Goal: Obtain resource: Obtain resource

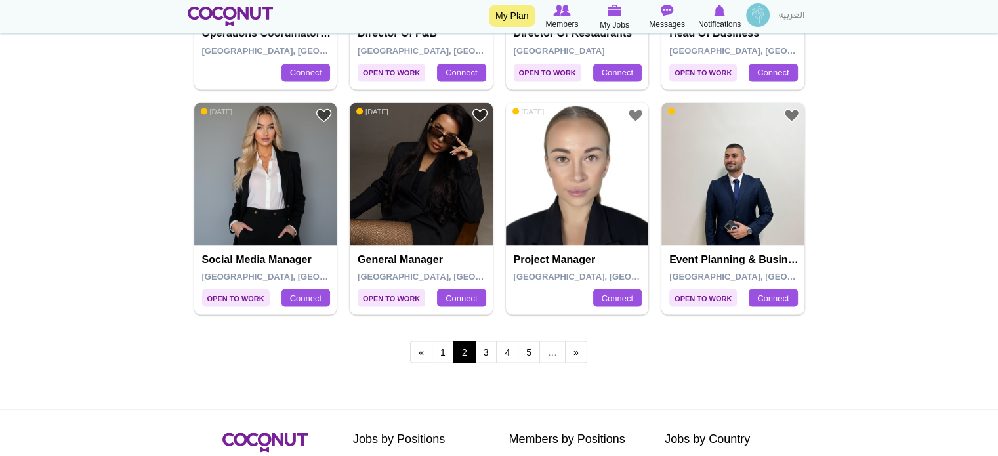
scroll to position [2428, 0]
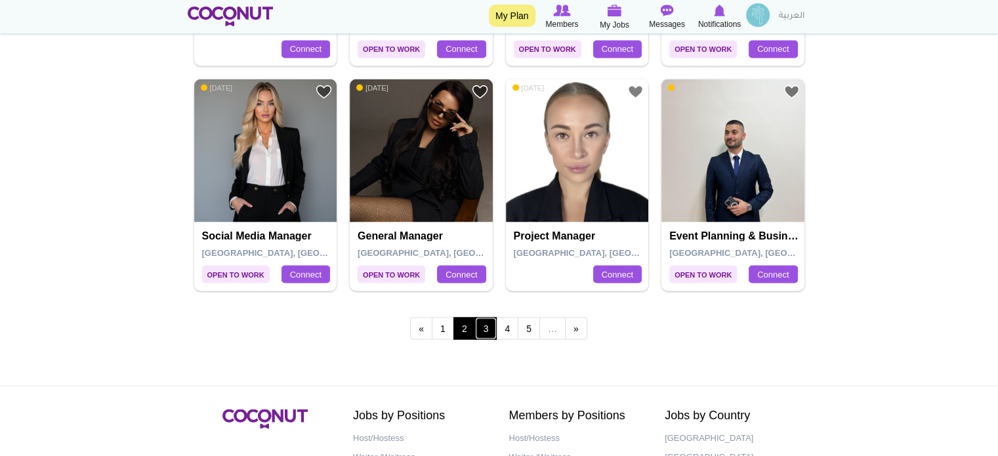
click at [486, 325] on link "3" at bounding box center [486, 328] width 22 height 22
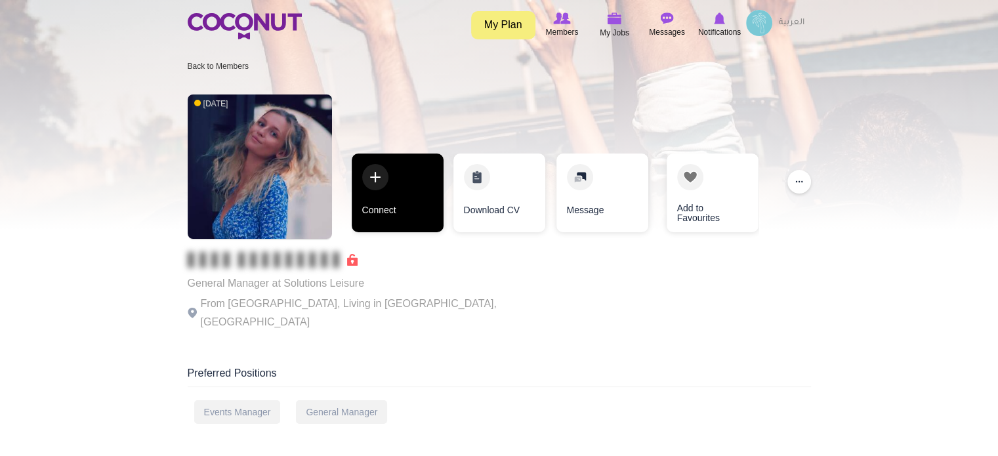
click at [402, 207] on link "Connect" at bounding box center [398, 193] width 92 height 79
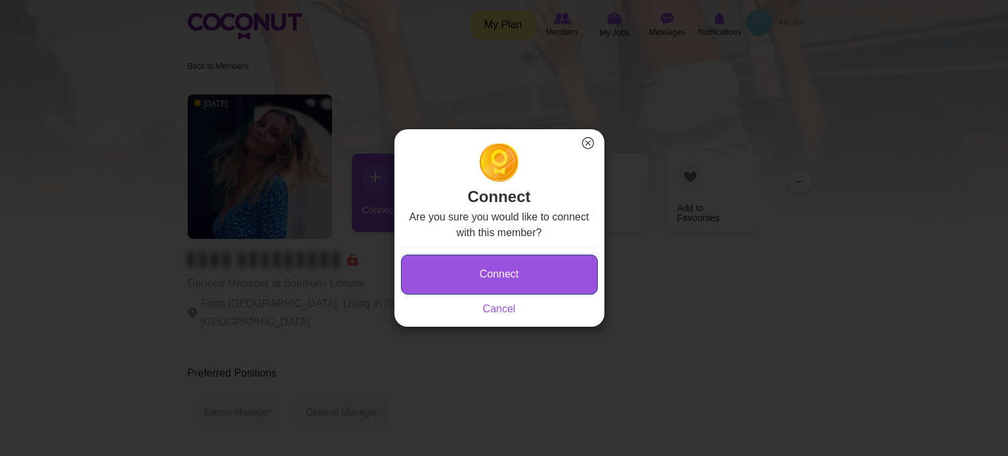
click at [475, 268] on button "Connect" at bounding box center [499, 275] width 197 height 40
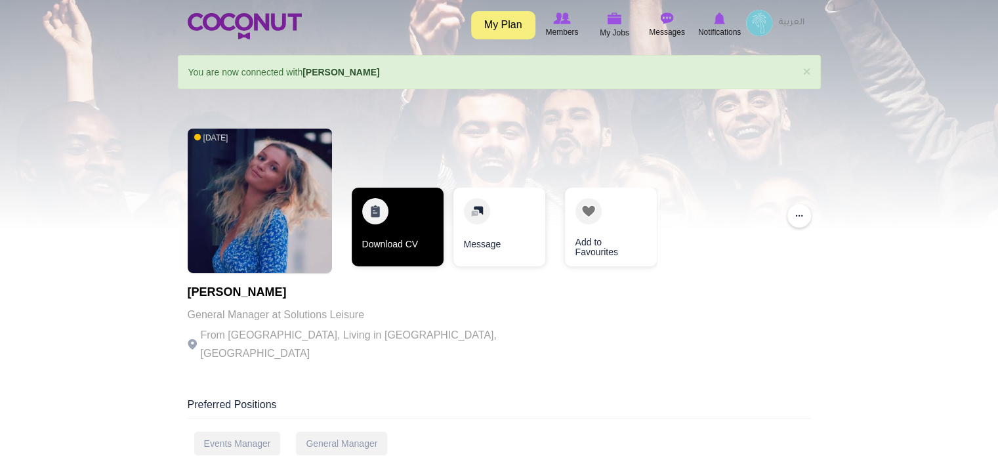
click at [423, 220] on link "Download CV" at bounding box center [398, 227] width 92 height 79
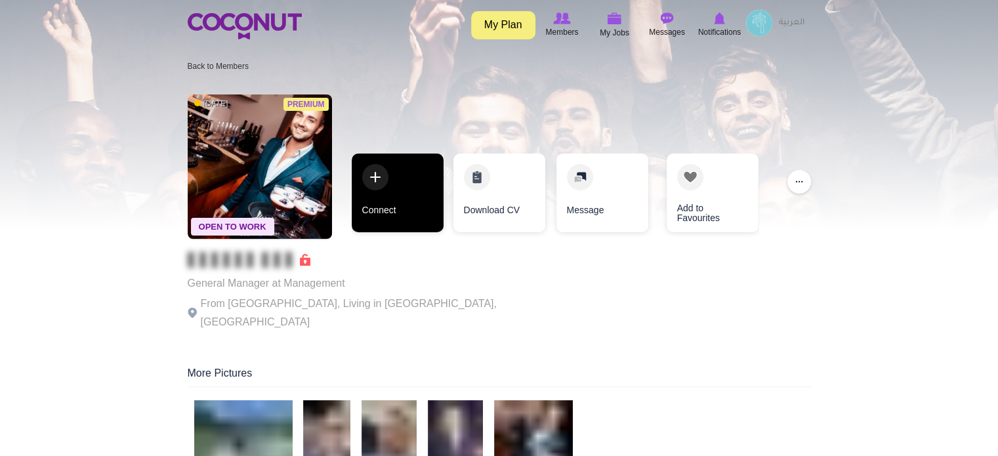
click at [415, 204] on link "Connect" at bounding box center [398, 193] width 92 height 79
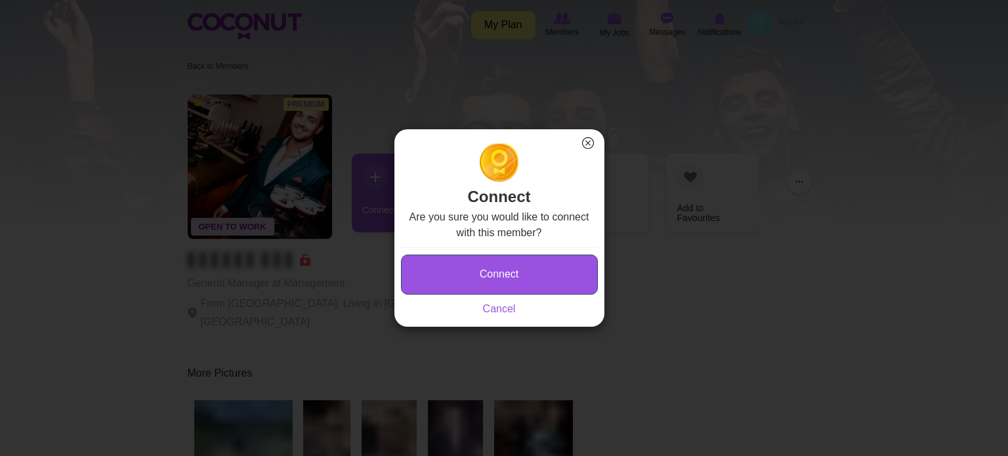
click at [433, 267] on button "Connect" at bounding box center [499, 275] width 197 height 40
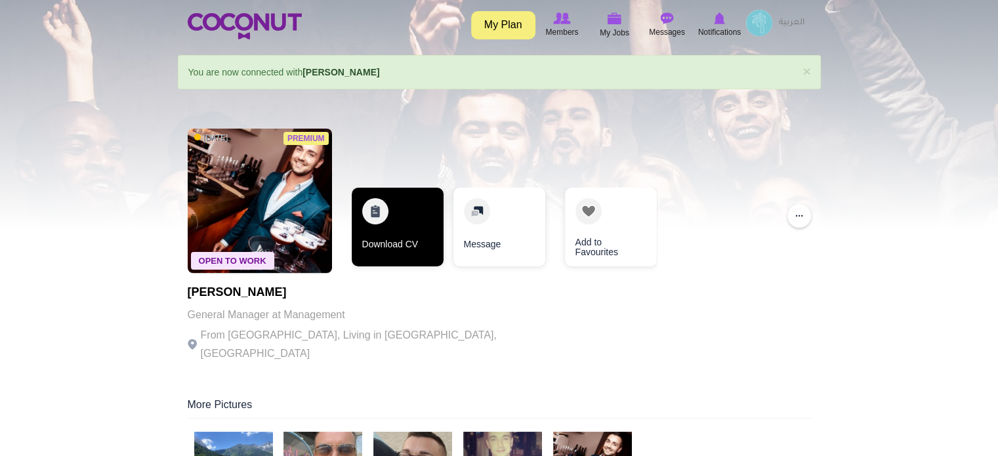
click at [402, 196] on link "Download CV" at bounding box center [398, 227] width 92 height 79
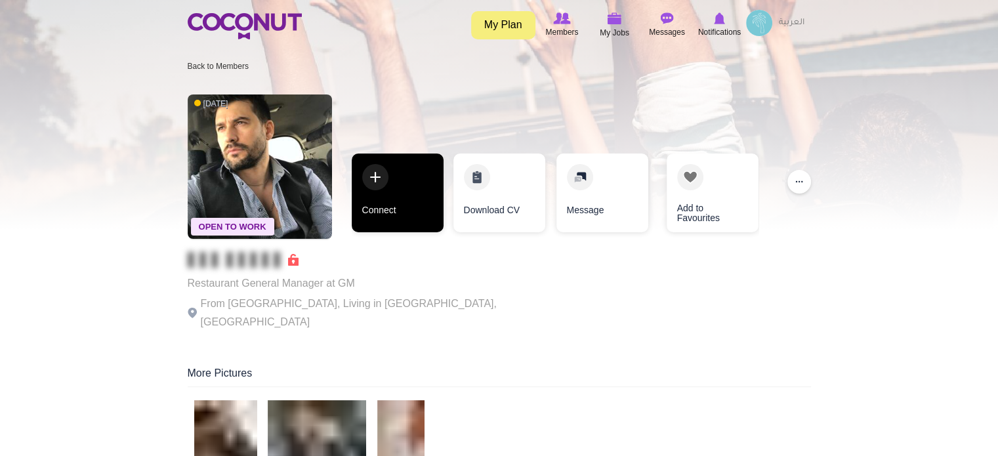
click at [406, 201] on link "Connect" at bounding box center [398, 193] width 92 height 79
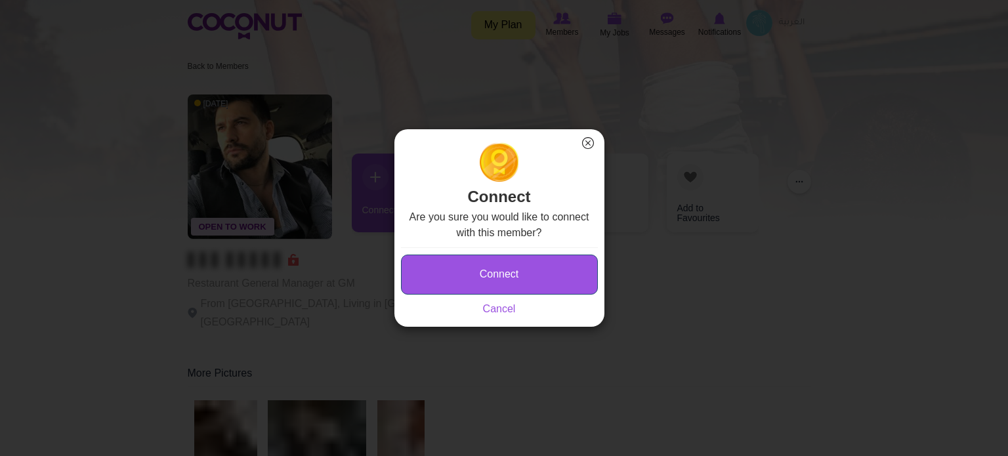
click at [474, 269] on button "Connect" at bounding box center [499, 275] width 197 height 40
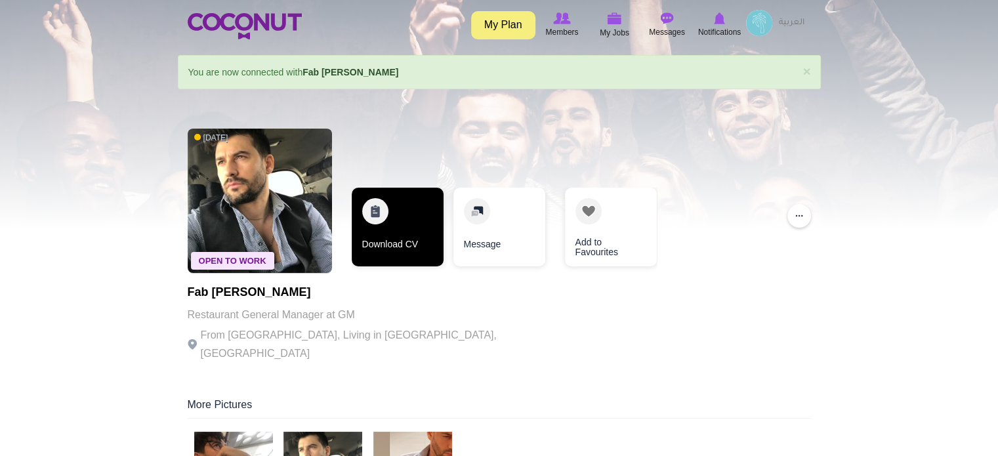
click at [402, 217] on link "Download CV" at bounding box center [398, 227] width 92 height 79
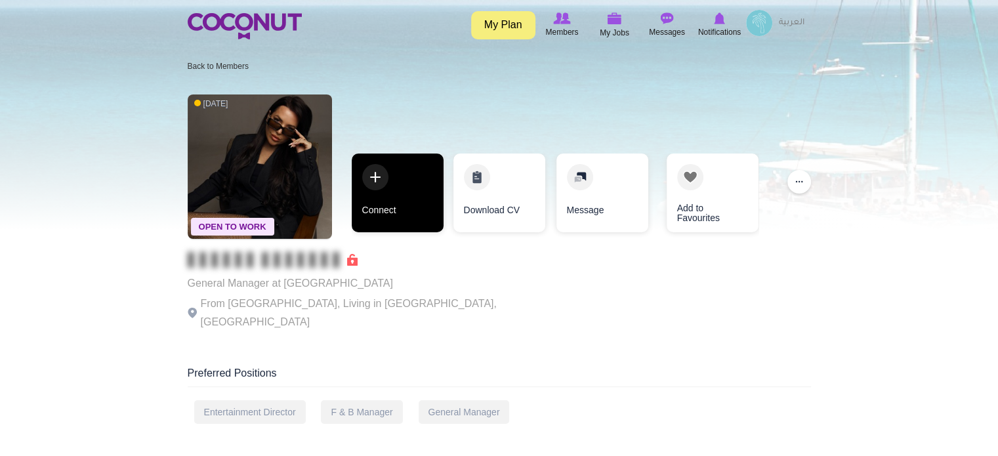
click at [411, 201] on link "Connect" at bounding box center [398, 193] width 92 height 79
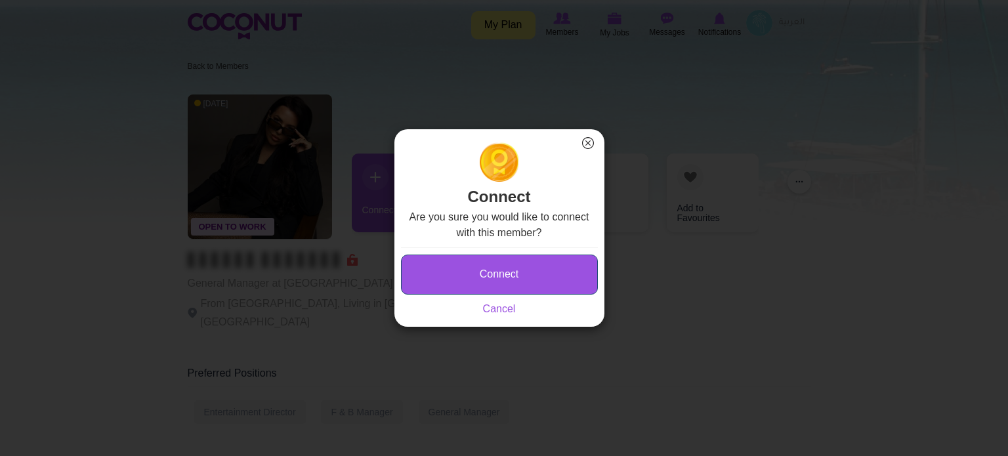
click at [455, 267] on button "Connect" at bounding box center [499, 275] width 197 height 40
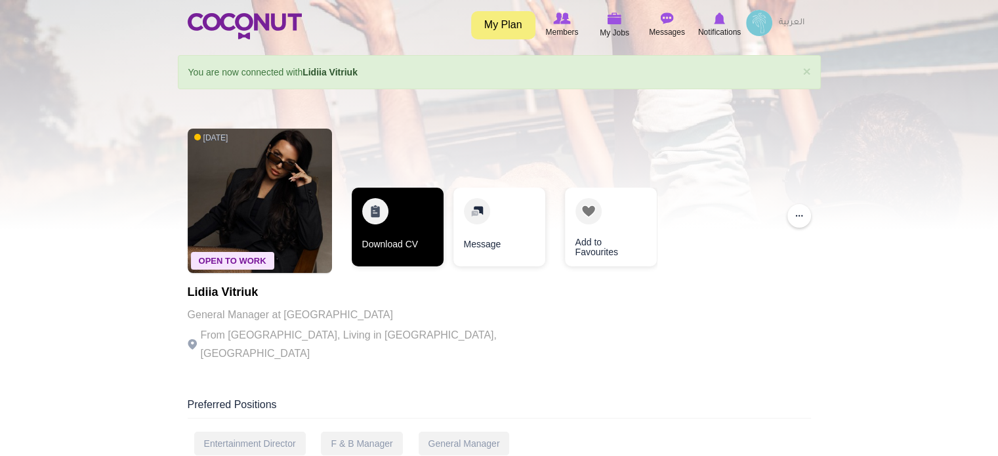
click at [408, 251] on link "Download CV" at bounding box center [398, 227] width 92 height 79
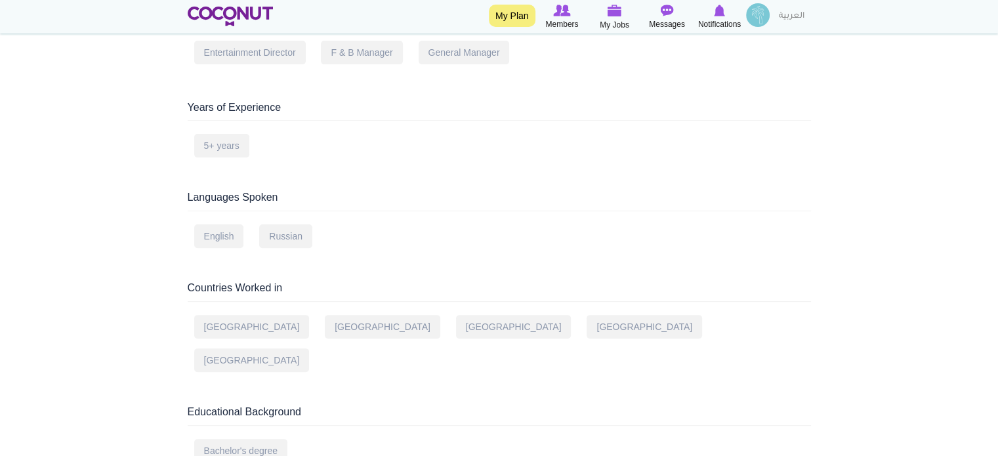
scroll to position [525, 0]
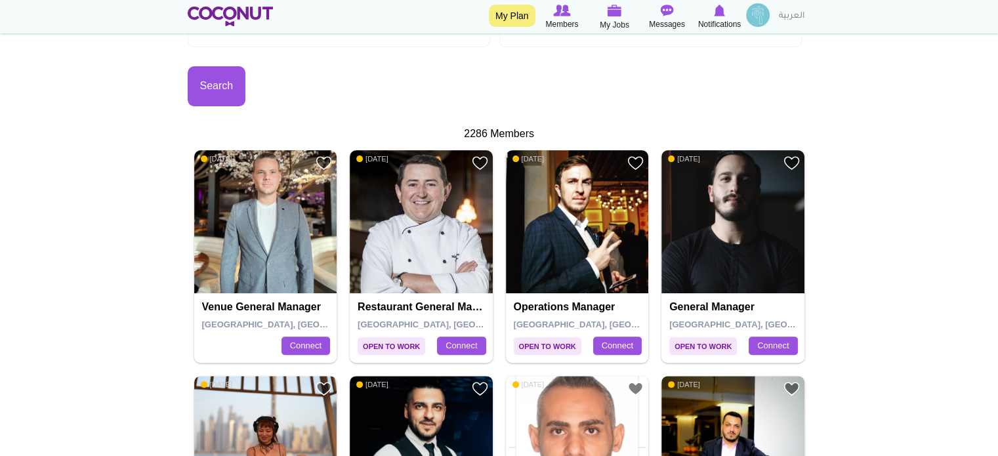
scroll to position [394, 0]
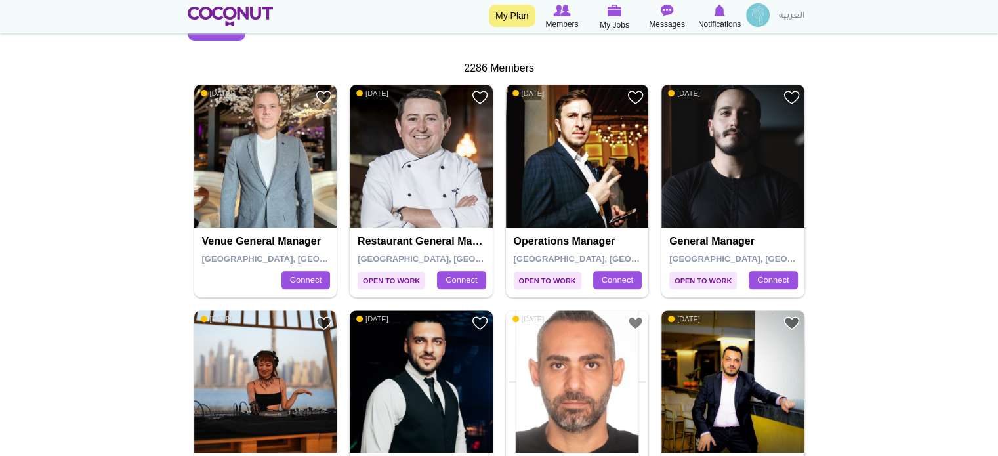
drag, startPoint x: 432, startPoint y: 153, endPoint x: 251, endPoint y: 164, distance: 180.8
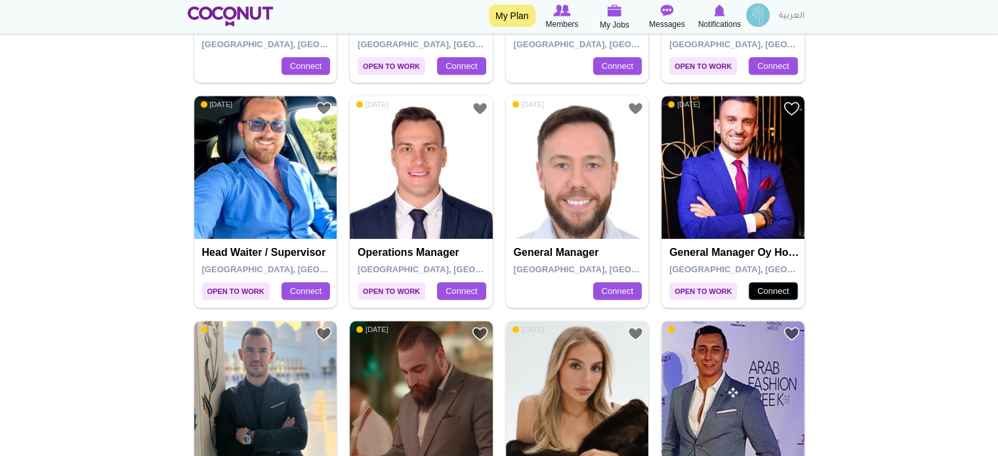
scroll to position [1312, 0]
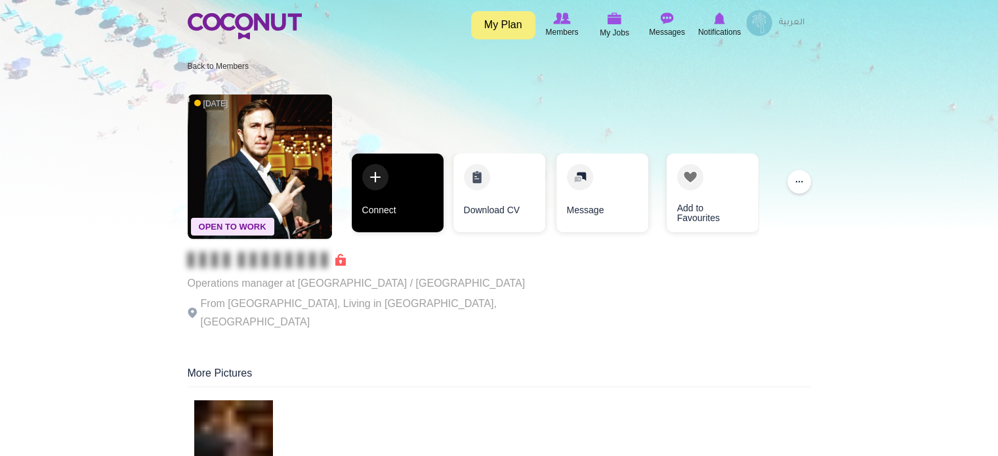
click at [409, 217] on link "Connect" at bounding box center [398, 193] width 92 height 79
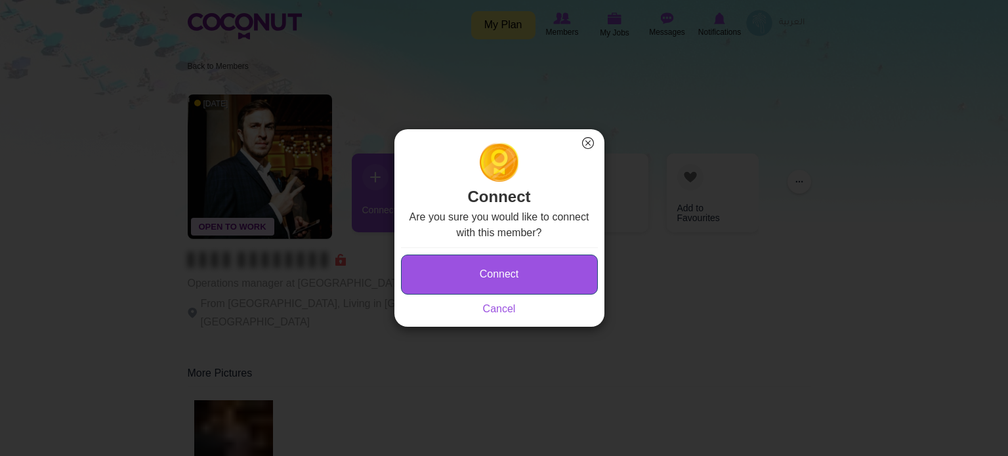
click at [436, 270] on button "Connect" at bounding box center [499, 275] width 197 height 40
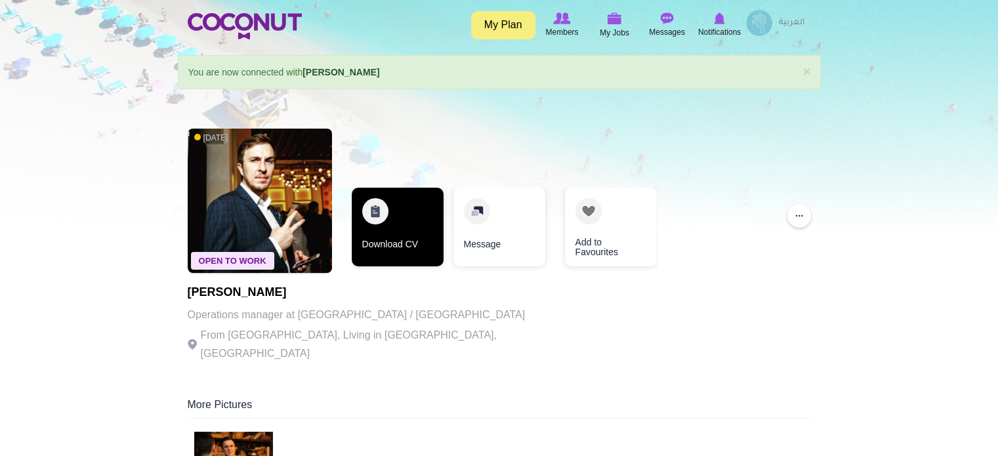
click at [402, 201] on link "Download CV" at bounding box center [398, 227] width 92 height 79
click at [412, 217] on link "Download CV" at bounding box center [398, 227] width 92 height 79
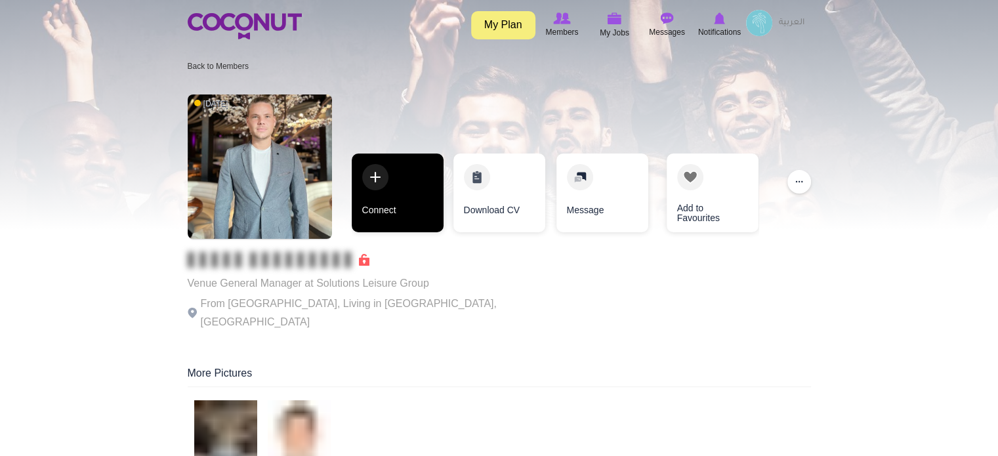
click at [415, 199] on link "Connect" at bounding box center [398, 193] width 92 height 79
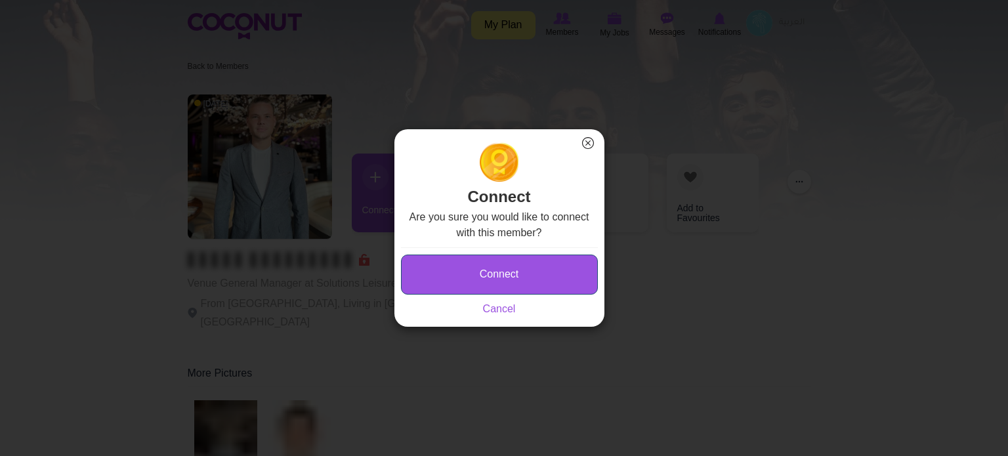
click at [446, 270] on button "Connect" at bounding box center [499, 275] width 197 height 40
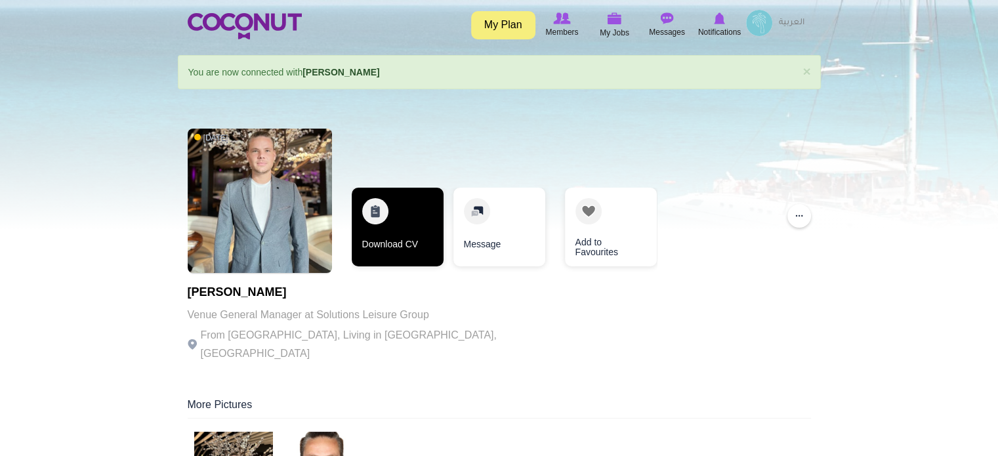
click at [413, 247] on link "Download CV" at bounding box center [398, 227] width 92 height 79
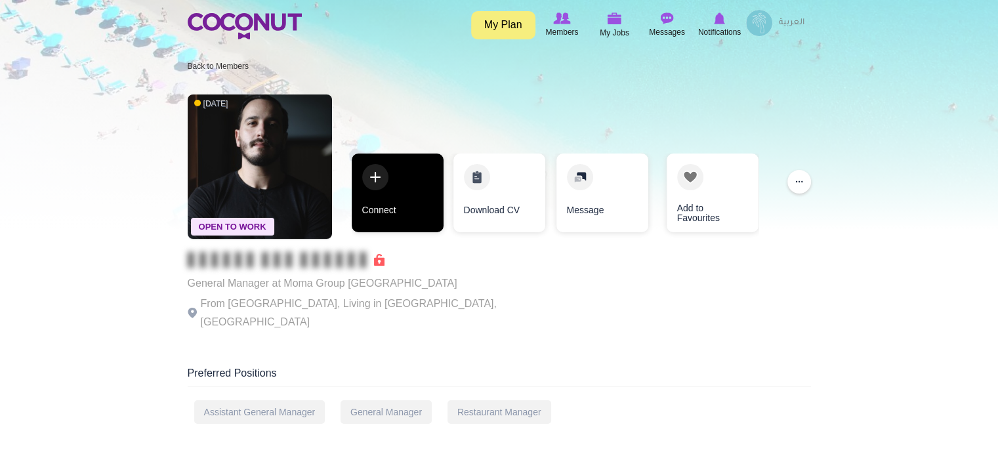
click at [424, 213] on link "Connect" at bounding box center [398, 193] width 92 height 79
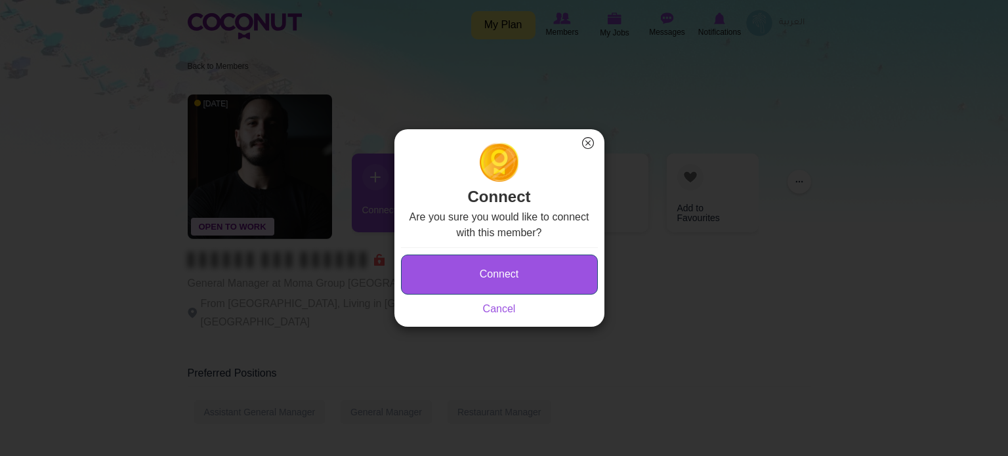
click at [417, 264] on button "Connect" at bounding box center [499, 275] width 197 height 40
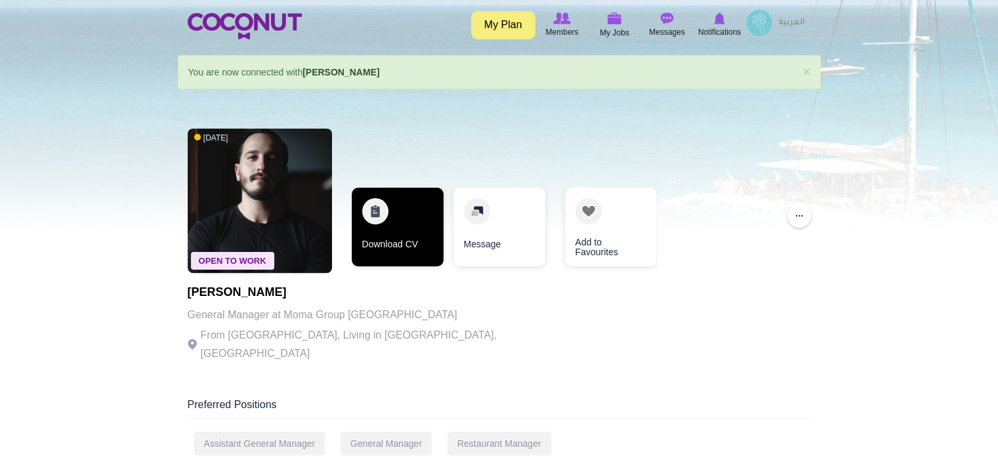
click at [396, 243] on link "Download CV" at bounding box center [398, 227] width 92 height 79
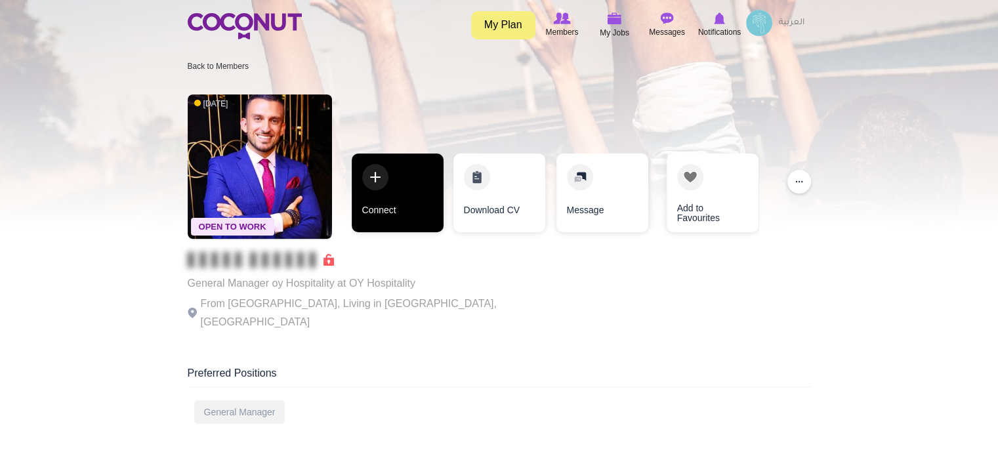
click at [417, 211] on link "Connect" at bounding box center [398, 193] width 92 height 79
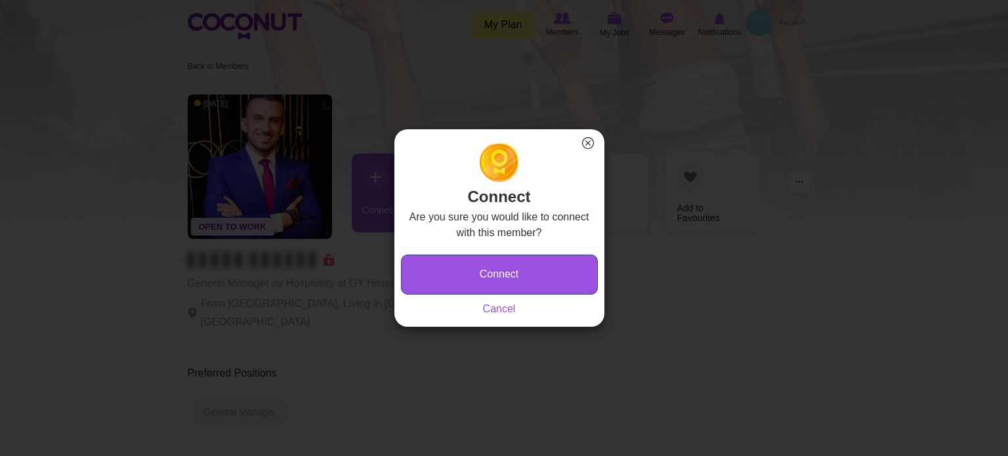
click at [492, 272] on button "Connect" at bounding box center [499, 275] width 197 height 40
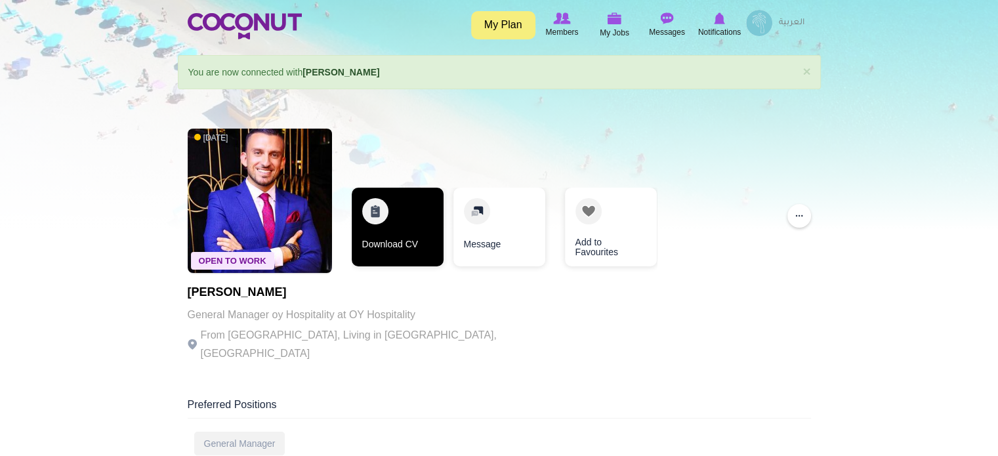
click at [396, 249] on link "Download CV" at bounding box center [398, 227] width 92 height 79
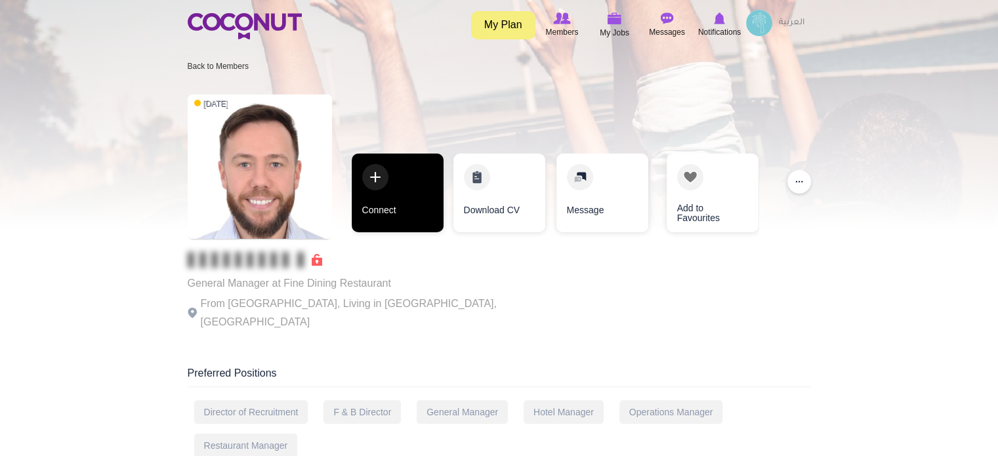
click at [425, 209] on link "Connect" at bounding box center [398, 193] width 92 height 79
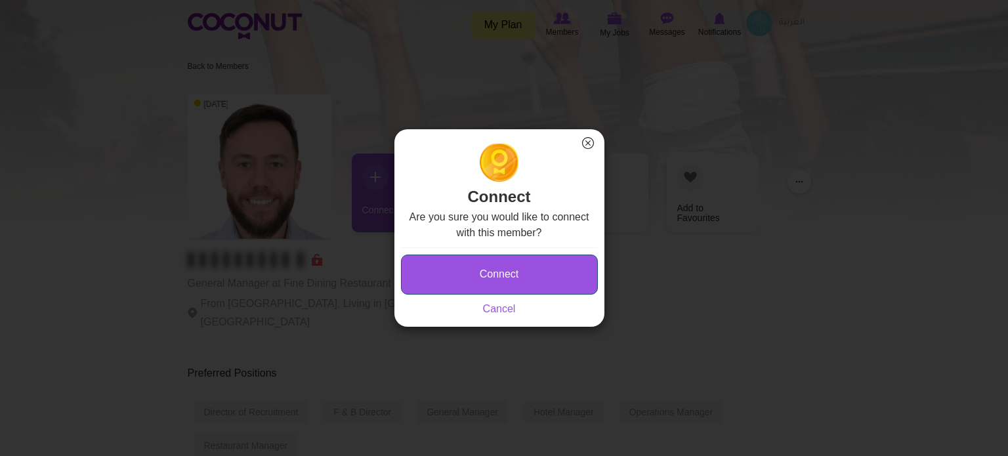
click at [482, 283] on button "Connect" at bounding box center [499, 275] width 197 height 40
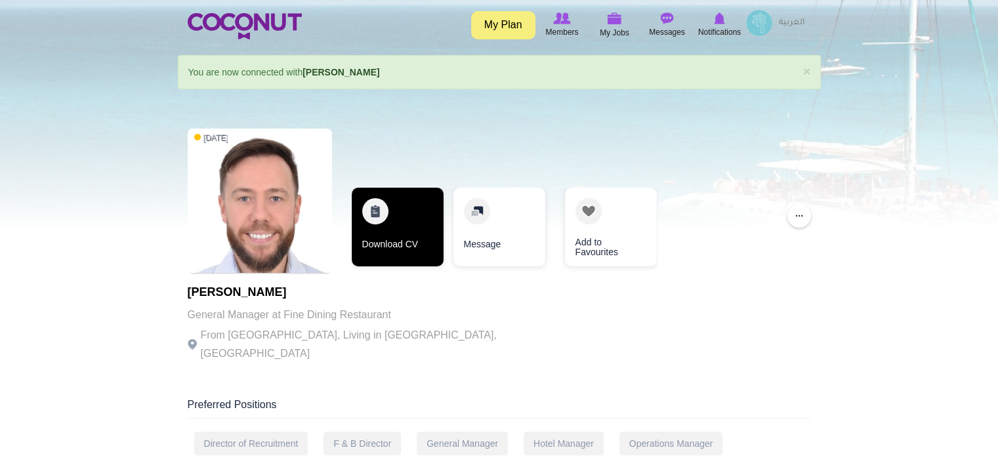
click at [410, 239] on link "Download CV" at bounding box center [398, 227] width 92 height 79
